Goal: Share content: Share content

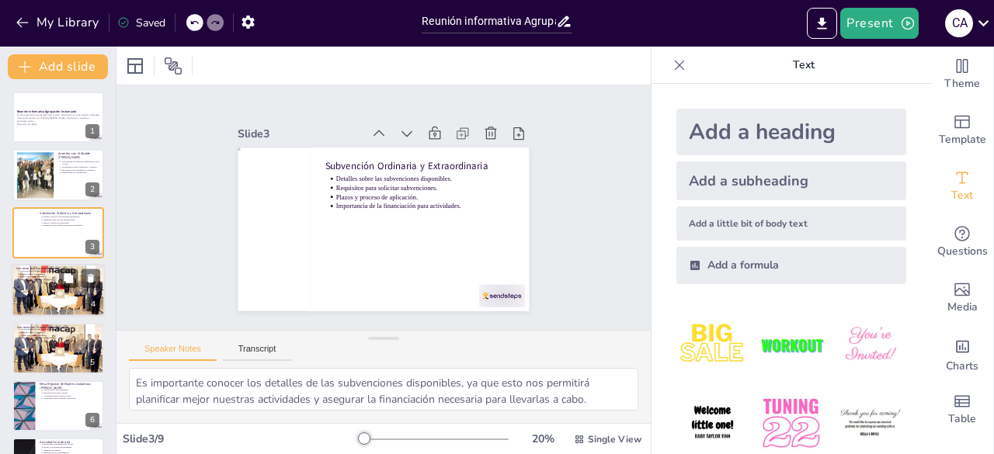
click at [75, 296] on div at bounding box center [58, 290] width 93 height 61
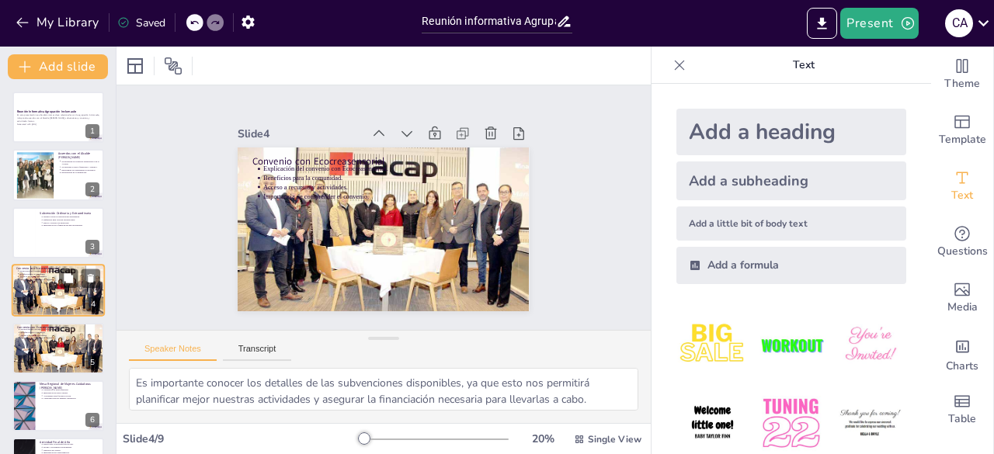
scroll to position [23, 0]
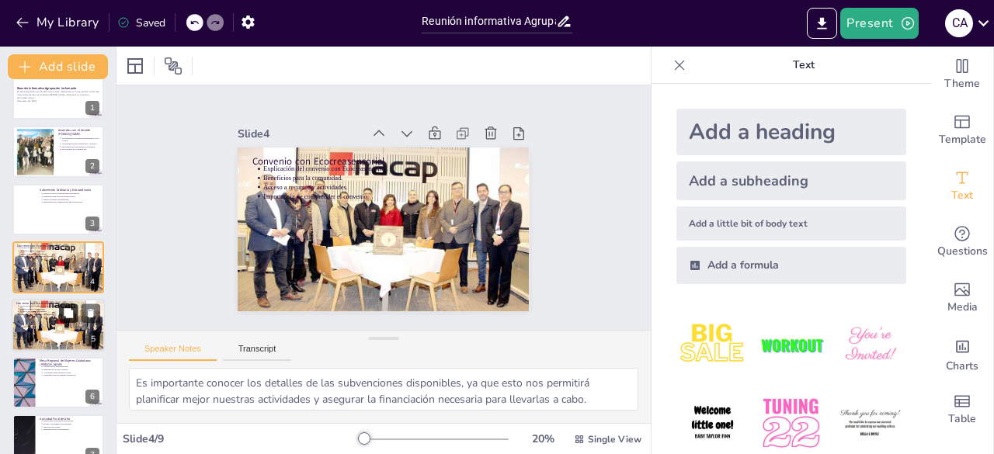
click at [64, 314] on icon at bounding box center [68, 312] width 9 height 9
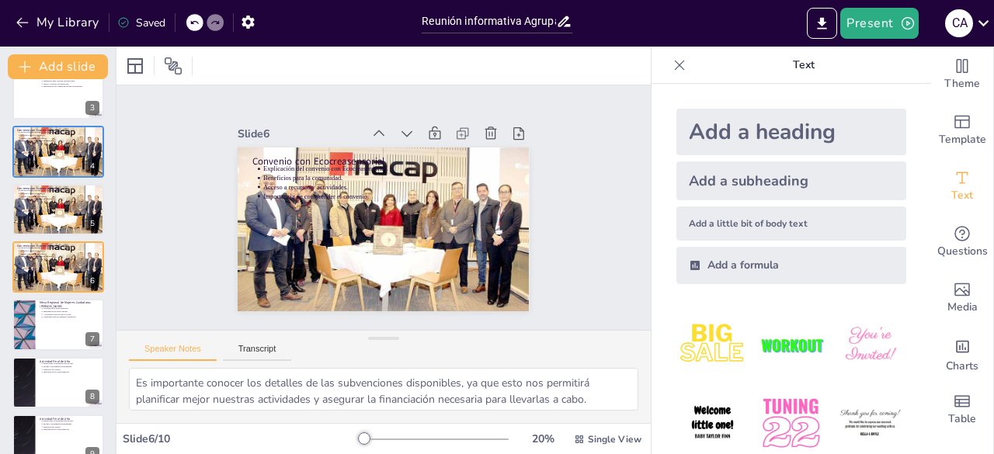
scroll to position [220, 0]
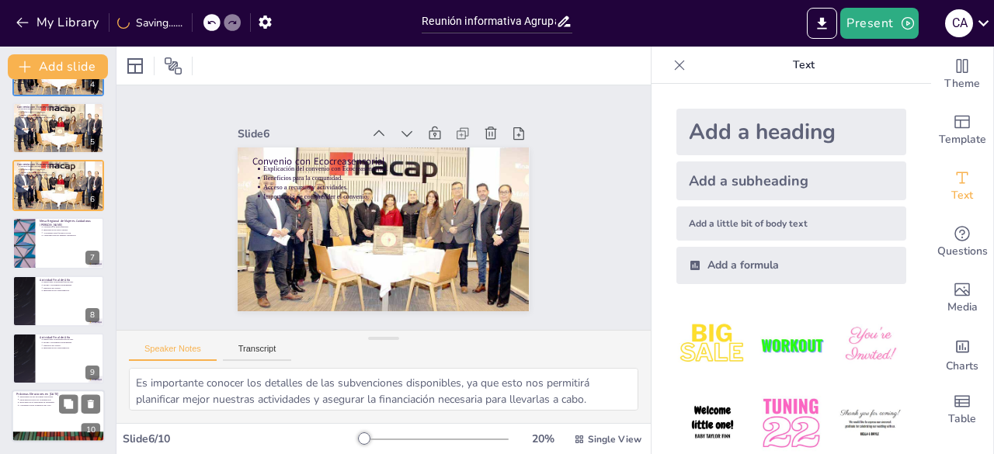
click at [62, 418] on div at bounding box center [58, 416] width 93 height 53
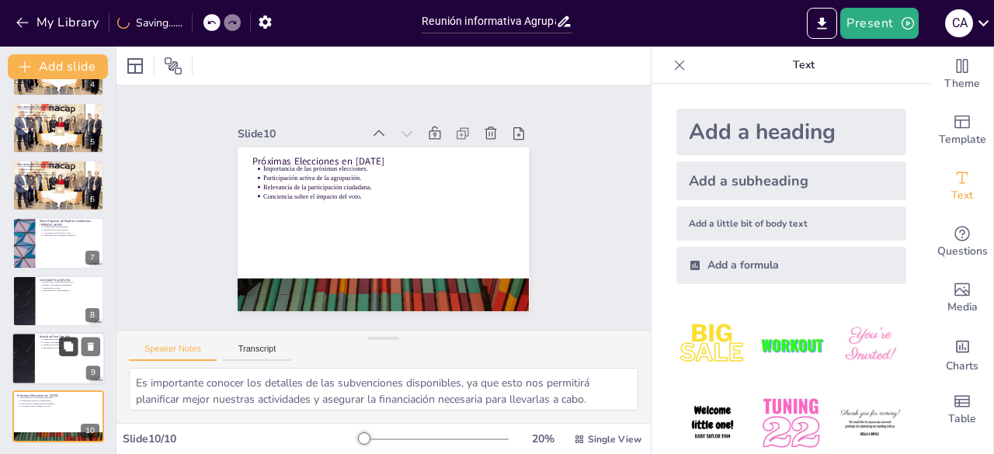
click at [65, 354] on button at bounding box center [68, 346] width 19 height 19
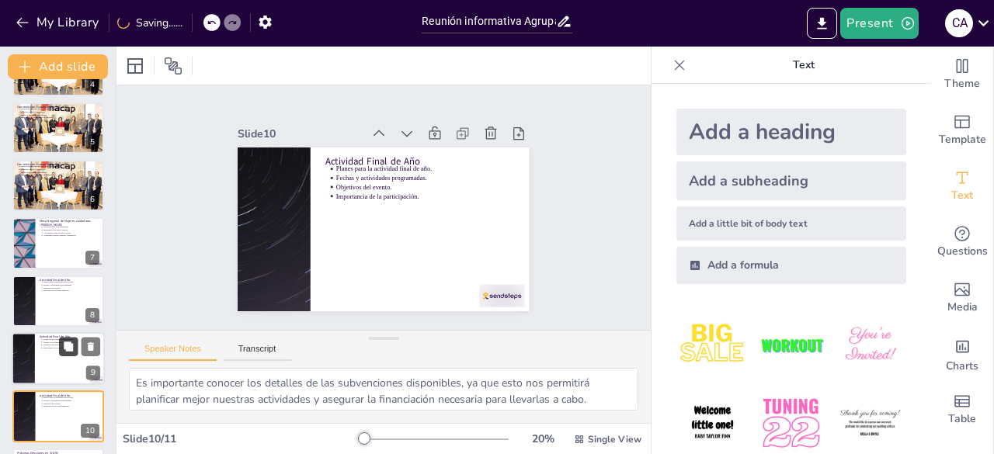
scroll to position [278, 0]
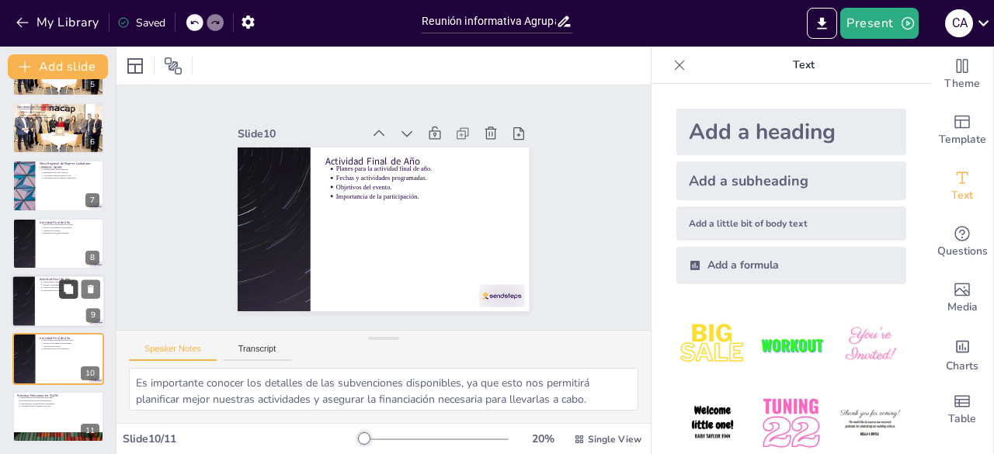
click at [73, 298] on button at bounding box center [68, 288] width 19 height 19
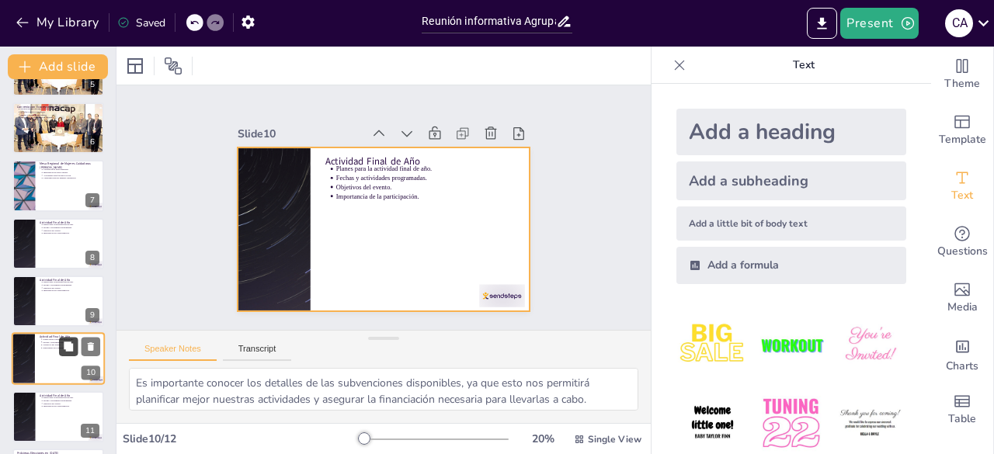
scroll to position [336, 0]
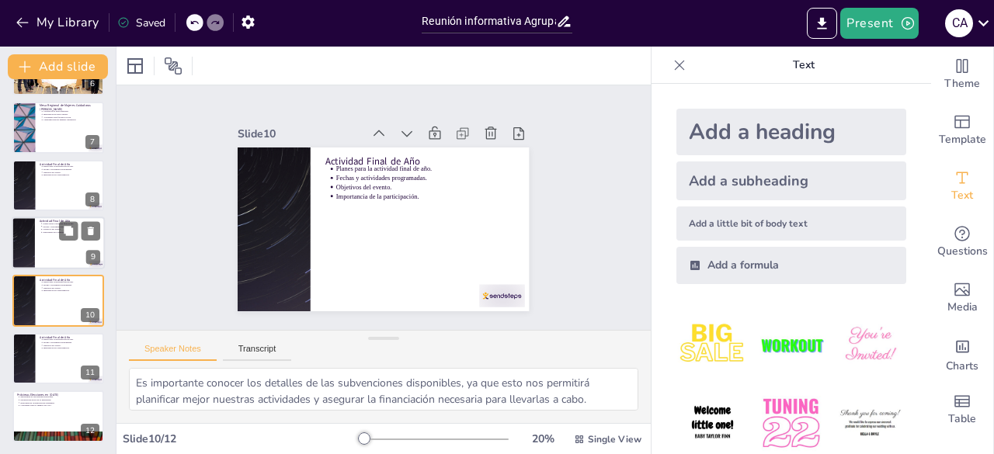
click at [51, 241] on div at bounding box center [58, 243] width 93 height 53
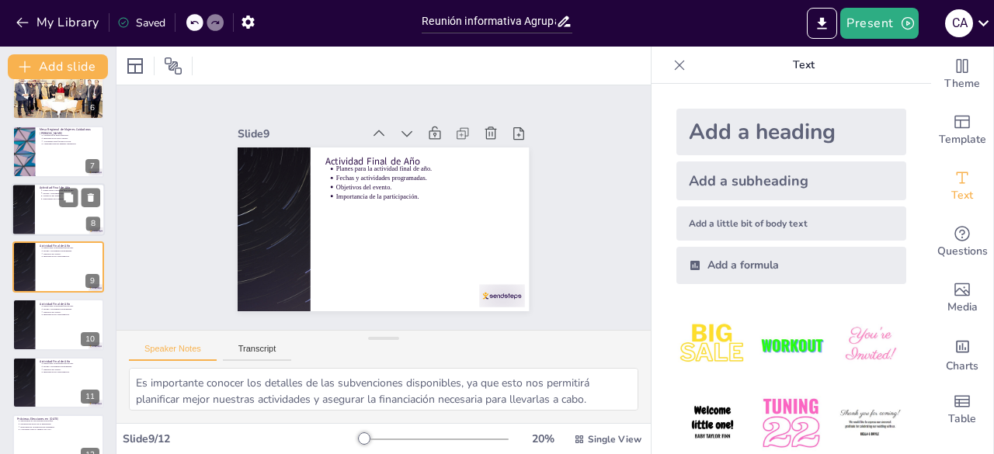
click at [48, 192] on p "Fechas y actividades programadas." at bounding box center [71, 193] width 57 height 3
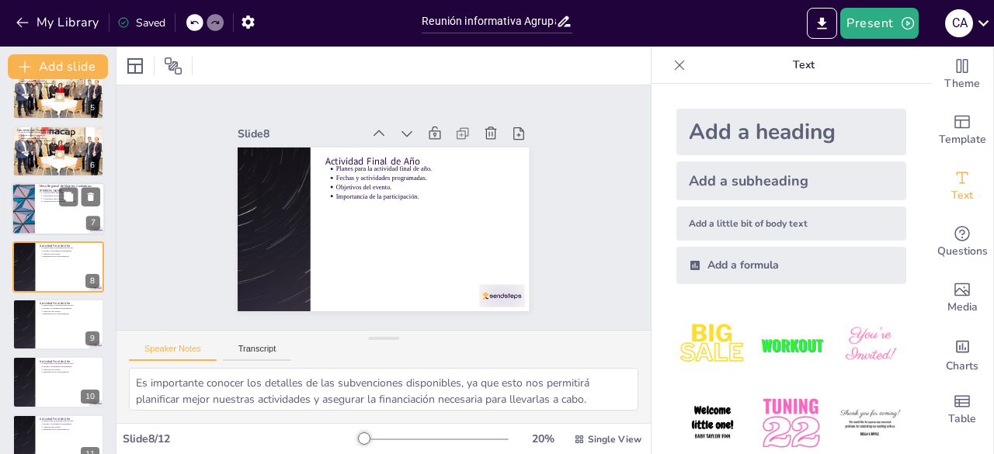
click at [43, 197] on li "Actividades para fortalecer la red." at bounding box center [71, 198] width 57 height 3
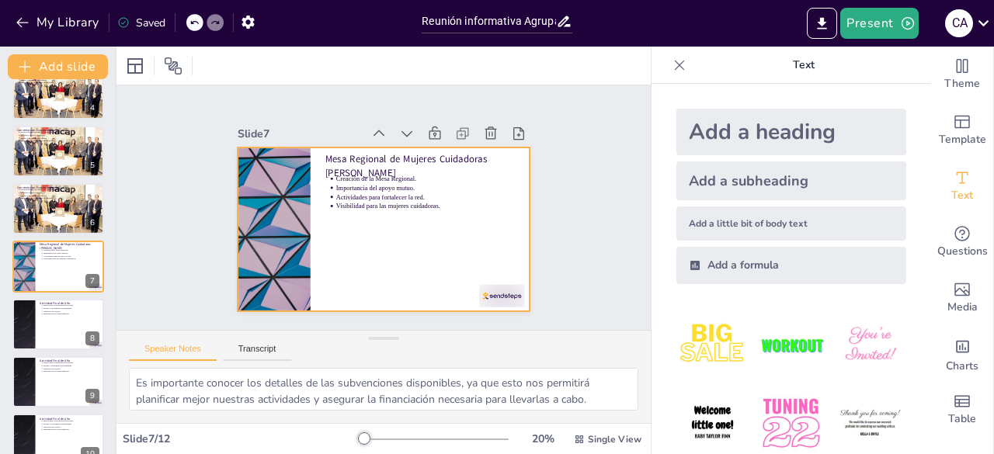
click at [311, 150] on div at bounding box center [383, 229] width 291 height 164
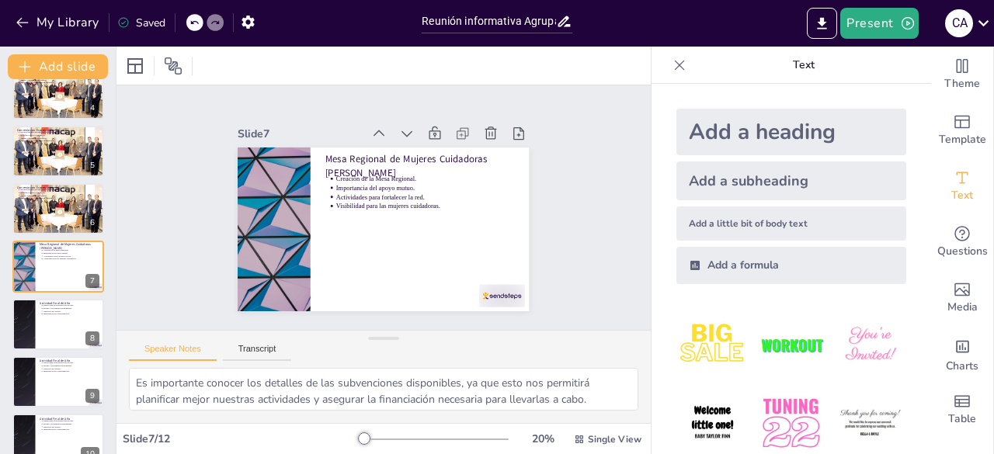
click at [311, 150] on div at bounding box center [383, 229] width 291 height 164
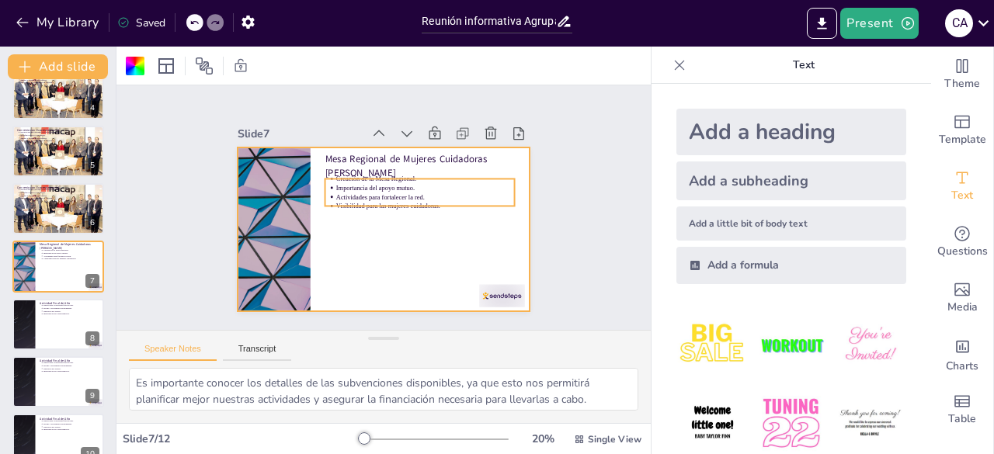
click at [325, 203] on ul "Creación de la Mesa Regional. Importancia del apoyo mutuo. Actividades para for…" at bounding box center [419, 193] width 189 height 36
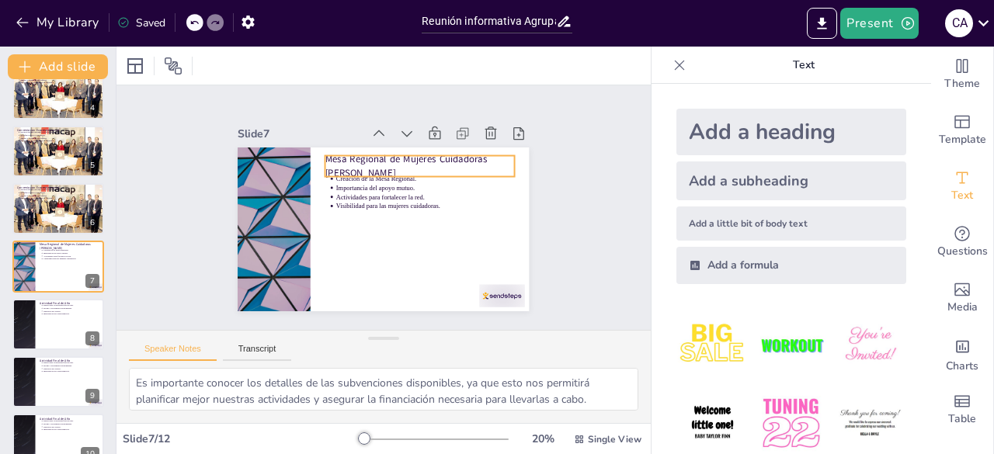
click at [325, 153] on p "Mesa Regional de Mujeres Cuidadoras [PERSON_NAME]" at bounding box center [419, 165] width 189 height 27
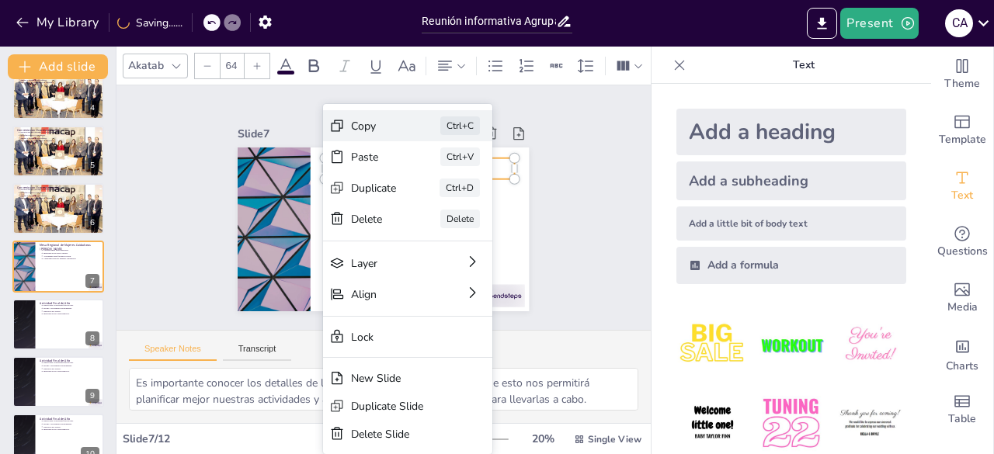
click at [371, 127] on div "Copy" at bounding box center [374, 126] width 46 height 15
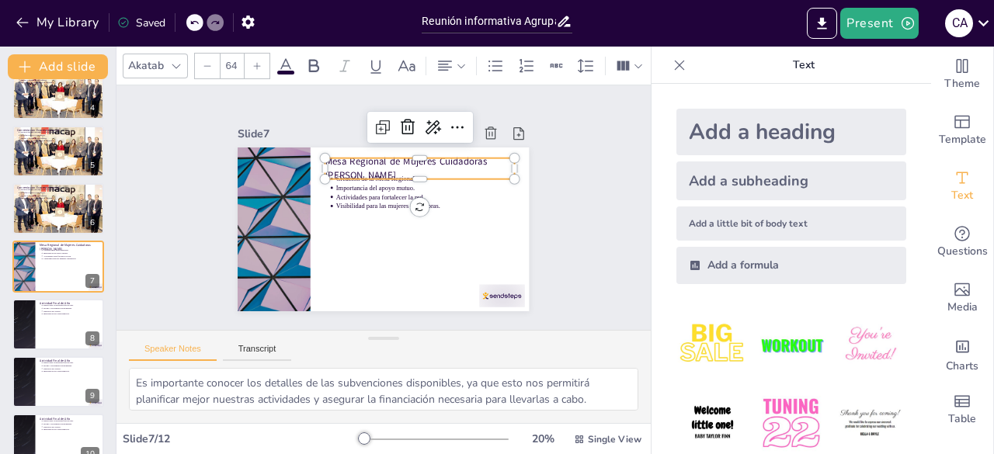
click at [359, 165] on p "Mesa Regional de Mujeres Cuidadoras [PERSON_NAME]" at bounding box center [419, 168] width 189 height 27
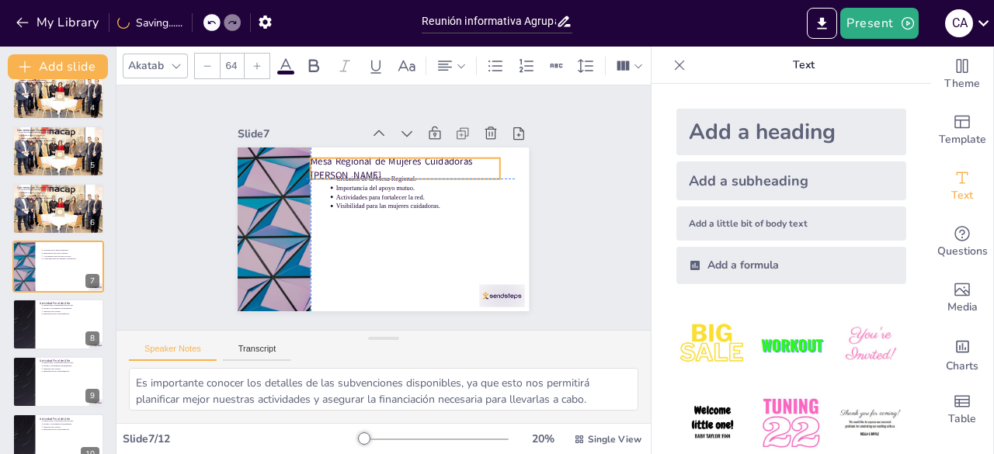
drag, startPoint x: 342, startPoint y: 167, endPoint x: 322, endPoint y: 167, distance: 19.4
click at [322, 167] on p "Mesa Regional de Mujeres Cuidadoras [PERSON_NAME]" at bounding box center [405, 168] width 189 height 27
drag, startPoint x: 323, startPoint y: 168, endPoint x: 338, endPoint y: 171, distance: 15.8
click at [338, 171] on p "Mesa Regional de Mujeres Cuidadoras [PERSON_NAME]" at bounding box center [419, 168] width 189 height 27
click at [335, 171] on p "Mesa Regional de Mujeres Cuidadoras [PERSON_NAME]" at bounding box center [419, 168] width 189 height 27
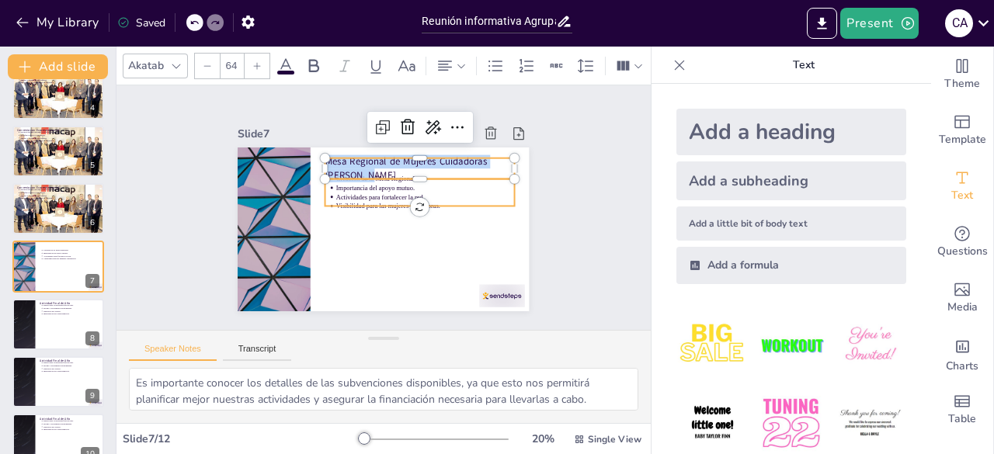
copy p "Mesa Regional de Mujeres Cuidadoras [PERSON_NAME]"
